Goal: Find specific page/section: Find specific page/section

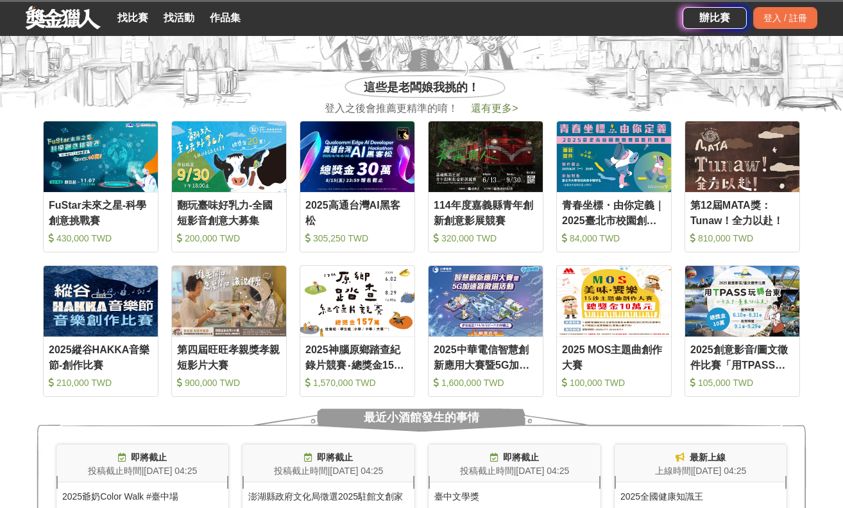
scroll to position [533, 0]
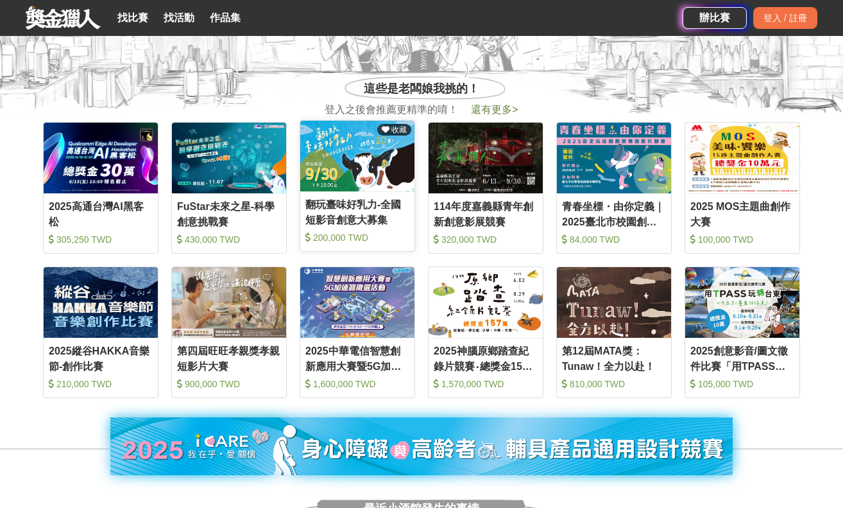
click at [347, 183] on img at bounding box center [357, 156] width 114 height 71
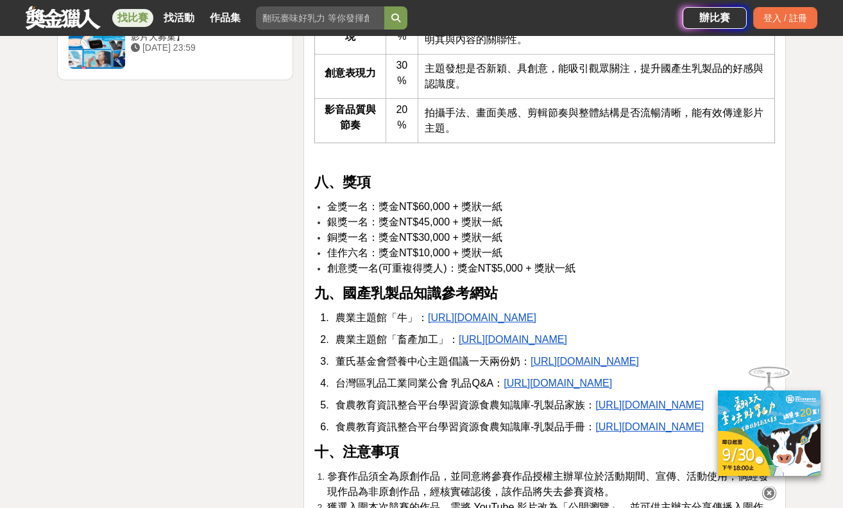
scroll to position [2152, 0]
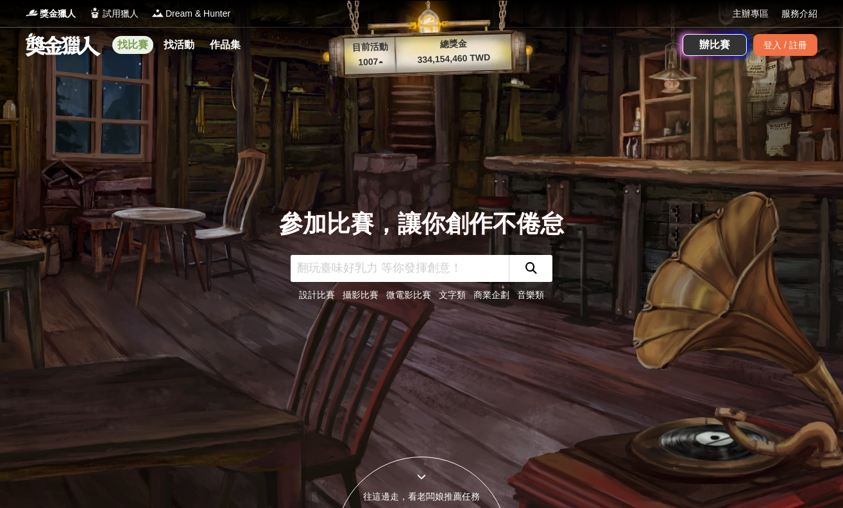
click at [140, 40] on link "找比賽" at bounding box center [132, 45] width 41 height 18
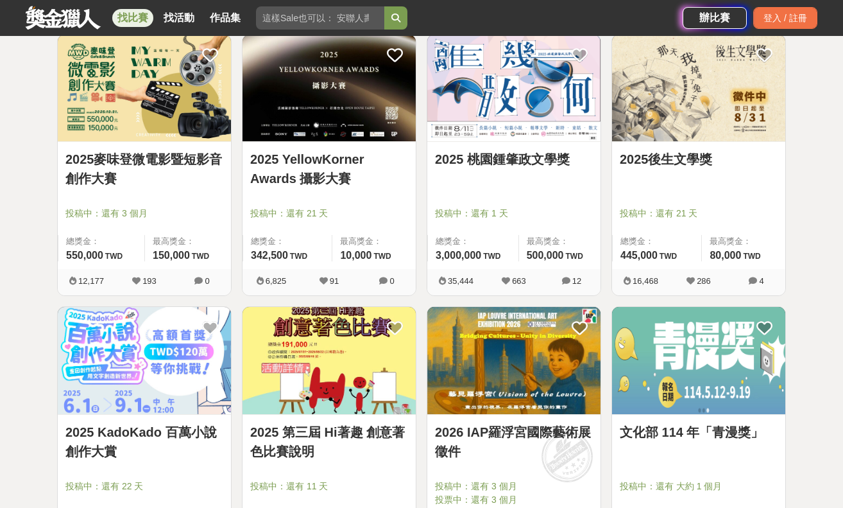
scroll to position [1338, 0]
